Goal: Task Accomplishment & Management: Manage account settings

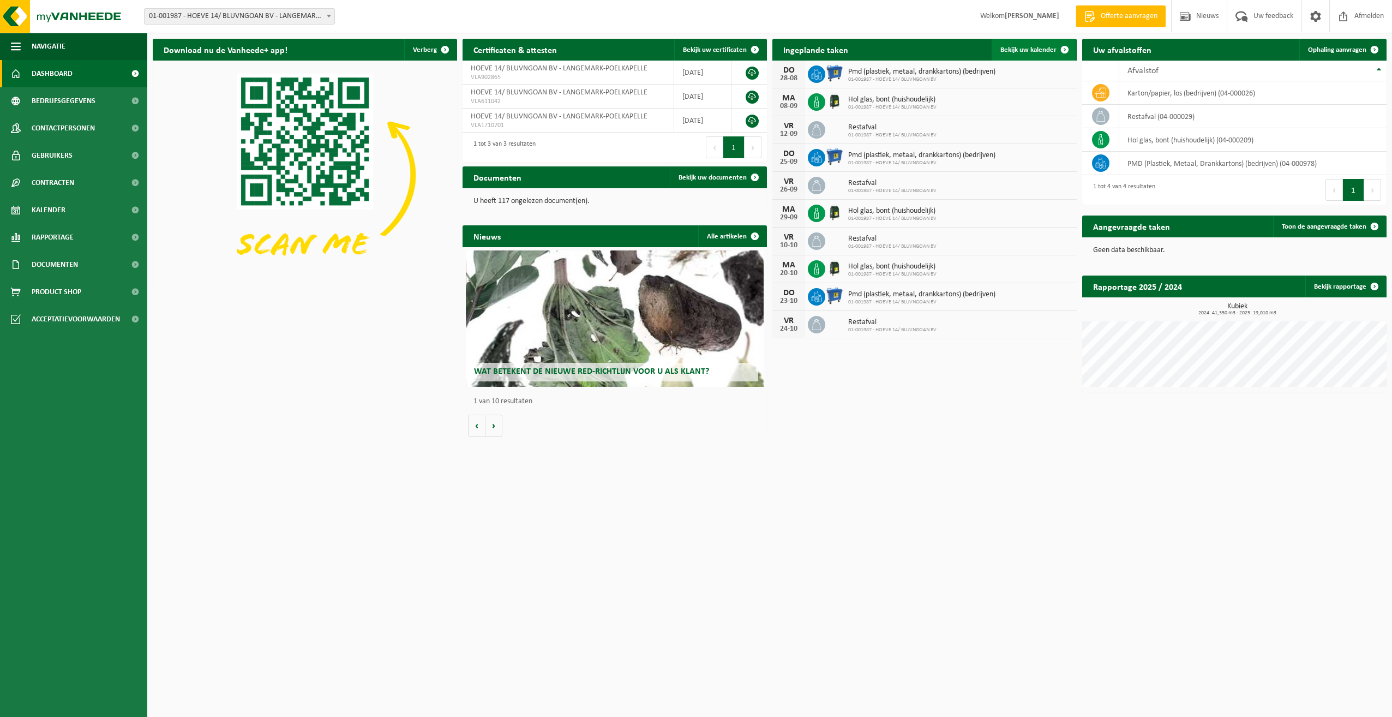
click at [1026, 52] on span "Bekijk uw kalender" at bounding box center [1028, 49] width 56 height 7
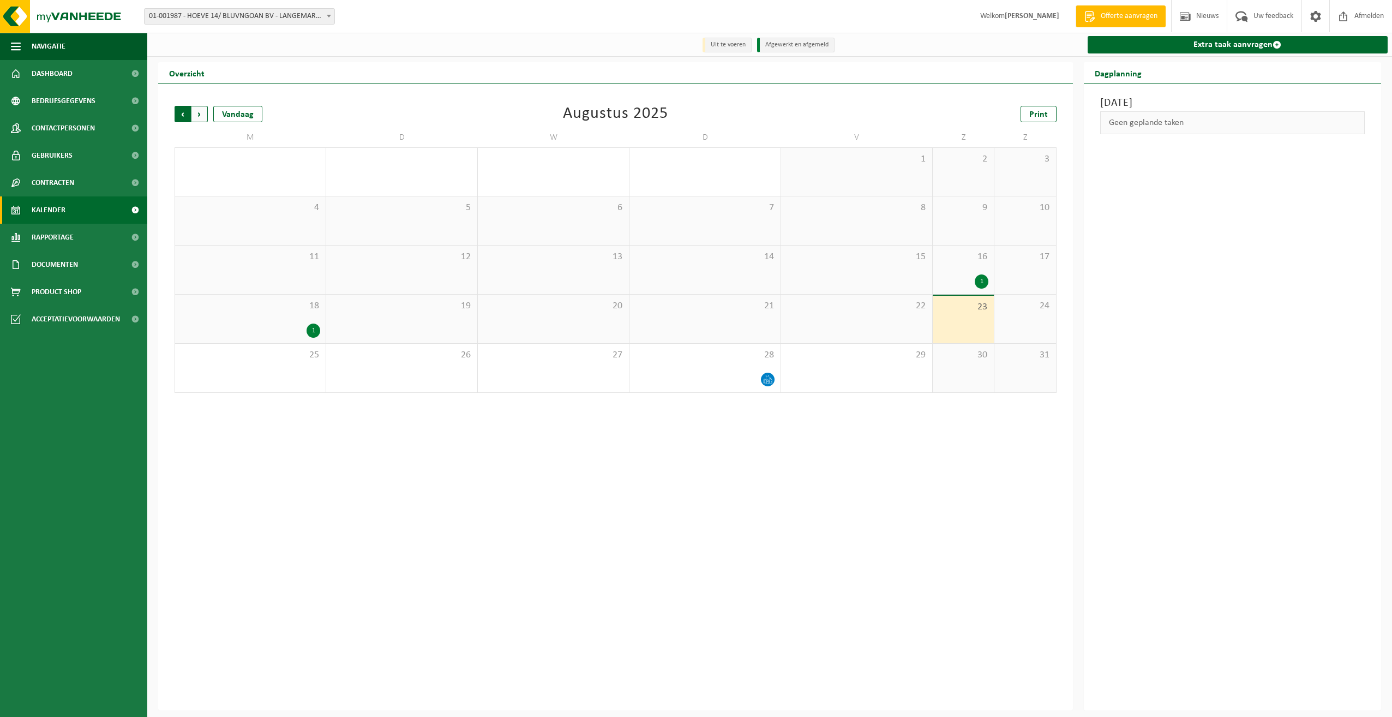
click at [199, 114] on span "Volgende" at bounding box center [199, 114] width 16 height 16
click at [313, 233] on icon at bounding box center [312, 231] width 9 height 9
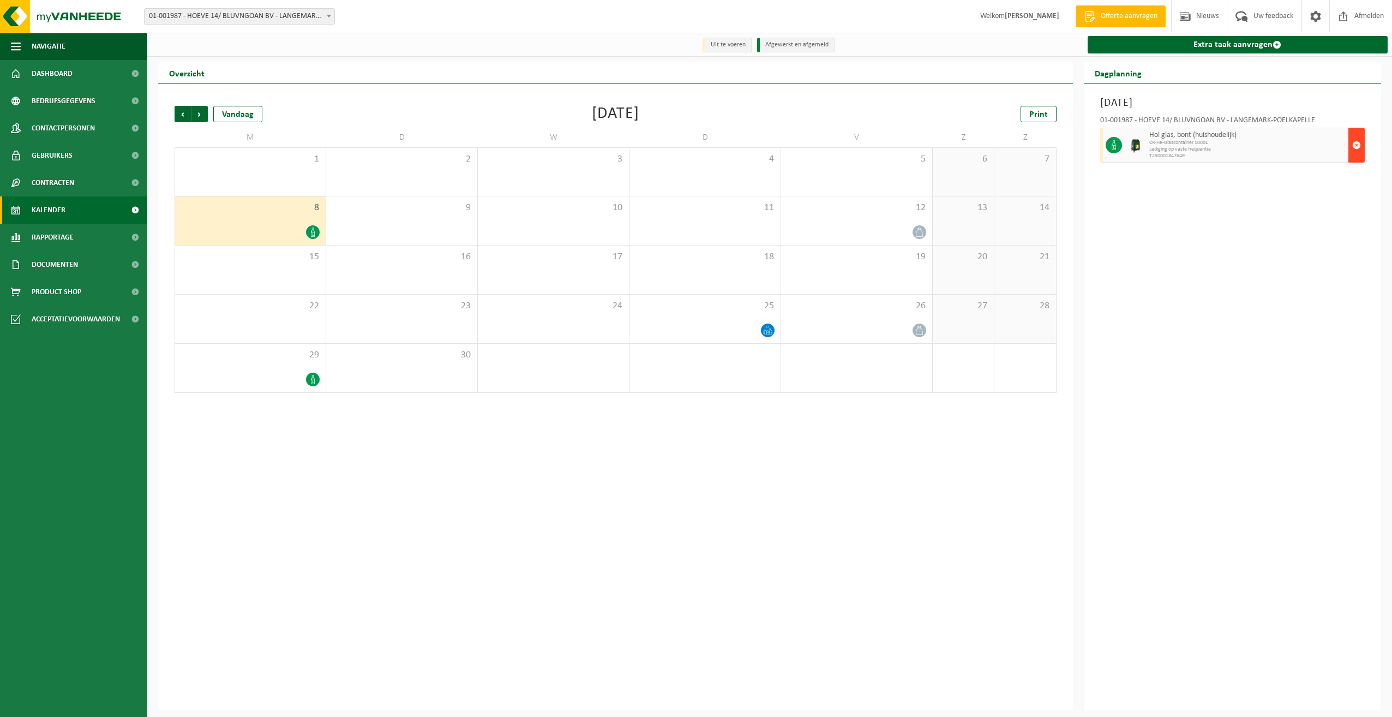
click at [1354, 151] on span "button" at bounding box center [1356, 145] width 9 height 22
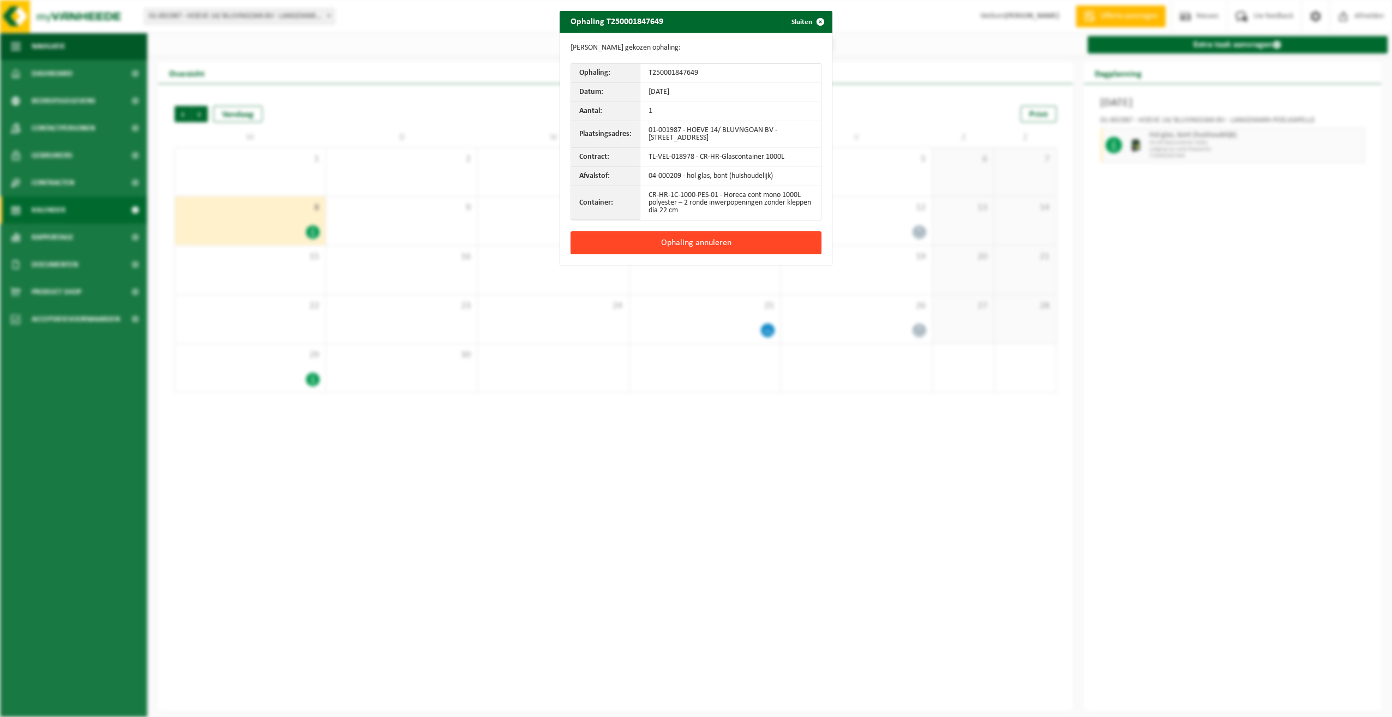
click at [718, 253] on button "Ophaling annuleren" at bounding box center [696, 242] width 251 height 23
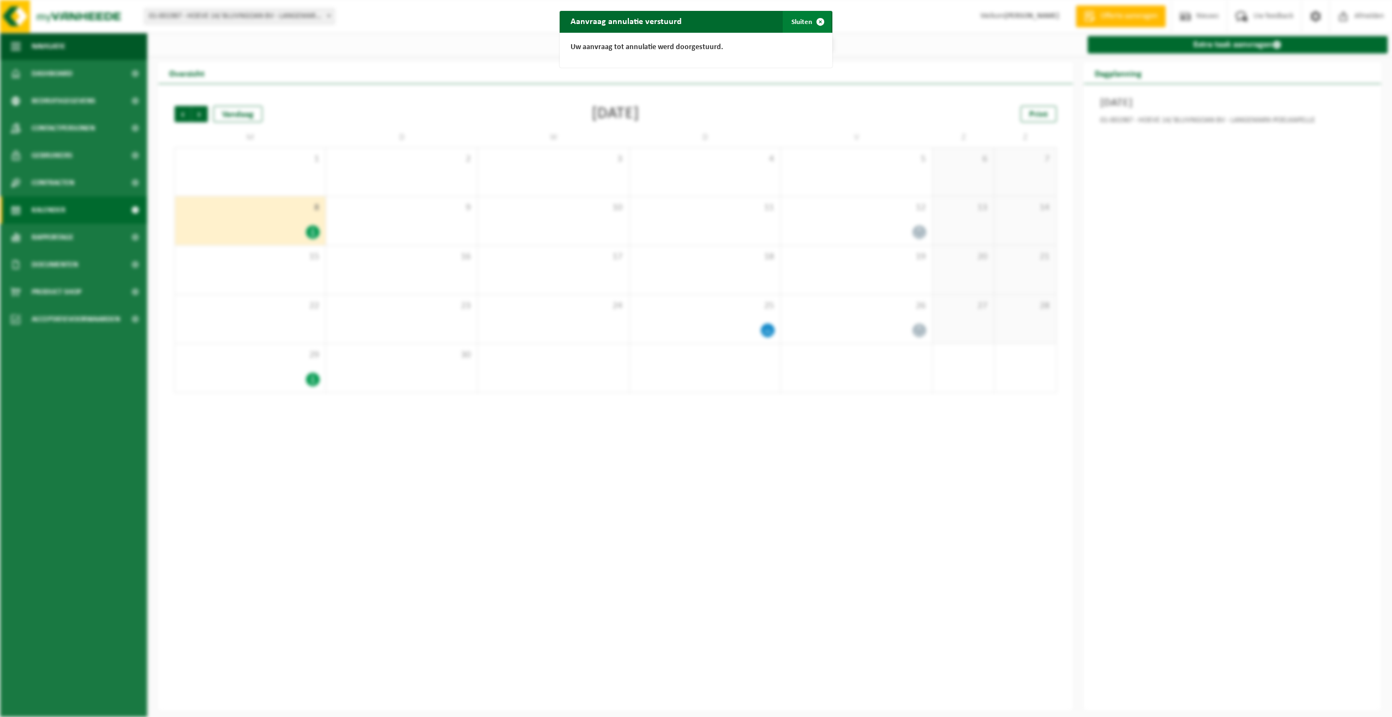
click at [801, 23] on button "Sluiten" at bounding box center [807, 22] width 49 height 22
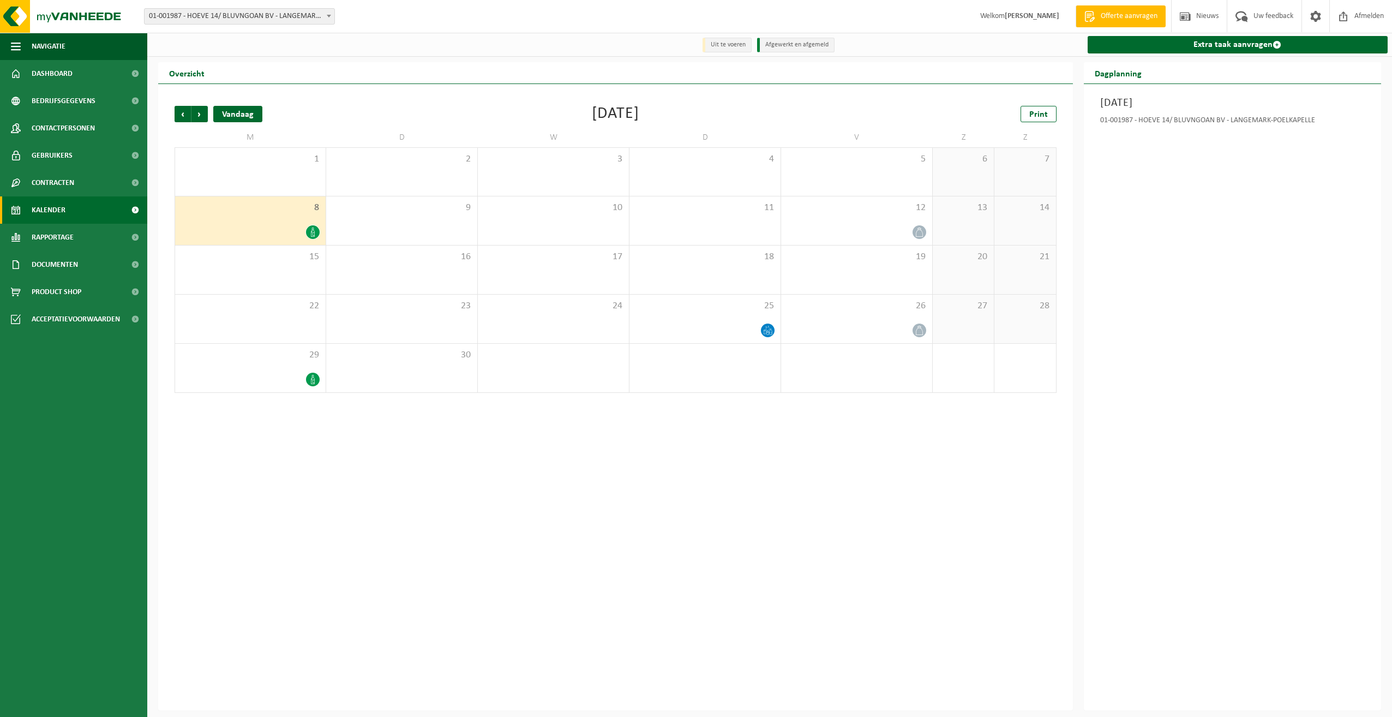
click at [227, 116] on div "Vandaag" at bounding box center [237, 114] width 49 height 16
